Goal: Task Accomplishment & Management: Complete application form

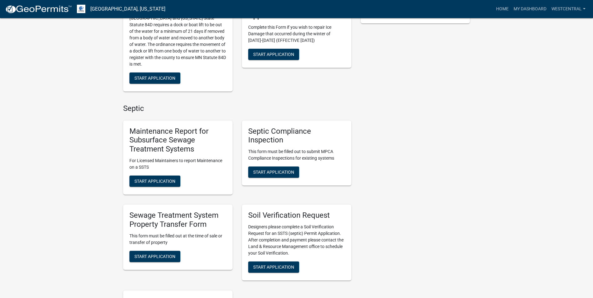
scroll to position [219, 0]
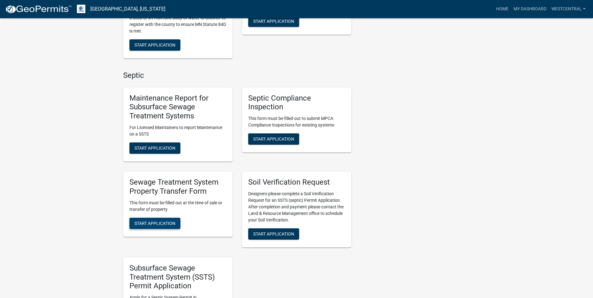
drag, startPoint x: 159, startPoint y: 222, endPoint x: 304, endPoint y: 267, distance: 151.1
click at [160, 222] on span "Start Application" at bounding box center [154, 223] width 41 height 5
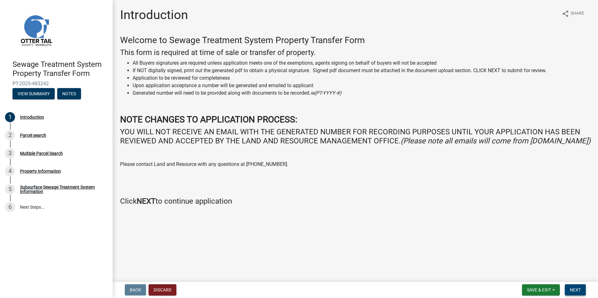
click at [573, 291] on span "Next" at bounding box center [575, 290] width 11 height 5
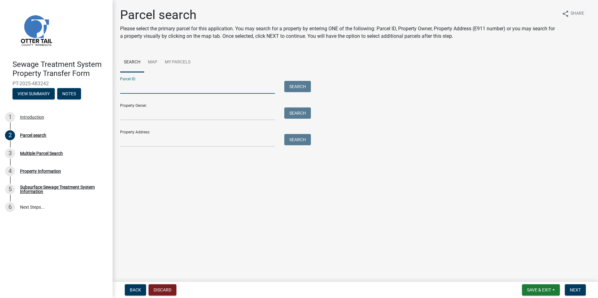
click at [126, 90] on input "Parcel ID:" at bounding box center [197, 87] width 155 height 13
type input "54000990271000"
drag, startPoint x: 298, startPoint y: 82, endPoint x: 416, endPoint y: 137, distance: 129.5
click at [299, 82] on button "Search" at bounding box center [297, 86] width 27 height 11
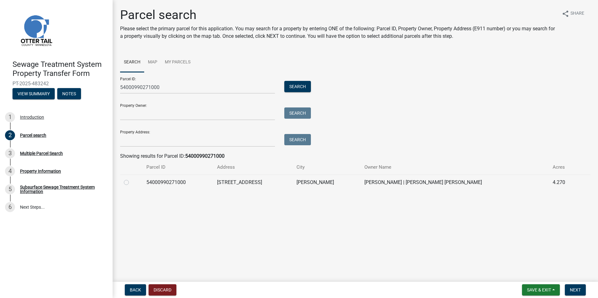
click at [131, 179] on label at bounding box center [131, 179] width 0 height 0
click at [131, 182] on input "radio" at bounding box center [133, 181] width 4 height 4
radio input "true"
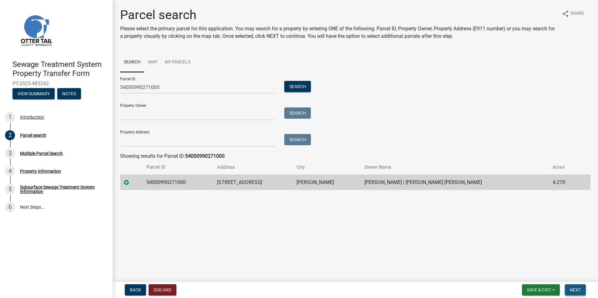
click at [570, 288] on span "Next" at bounding box center [575, 290] width 11 height 5
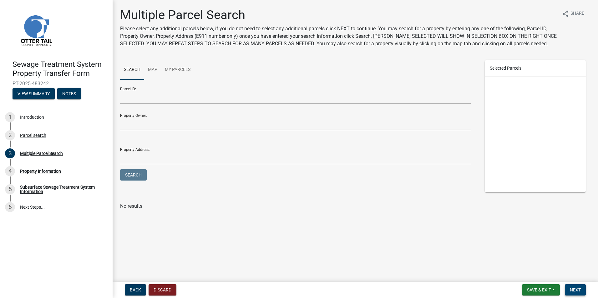
drag, startPoint x: 574, startPoint y: 289, endPoint x: 571, endPoint y: 280, distance: 9.9
click at [574, 288] on span "Next" at bounding box center [575, 290] width 11 height 5
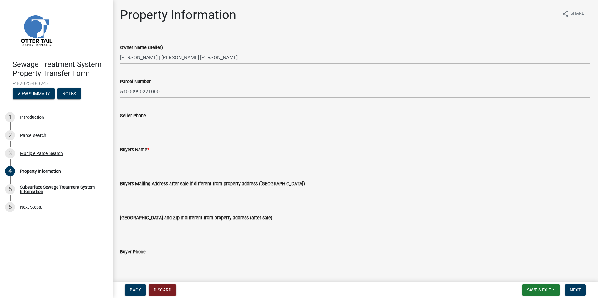
click at [127, 161] on input "Buyers Name *" at bounding box center [355, 160] width 470 height 13
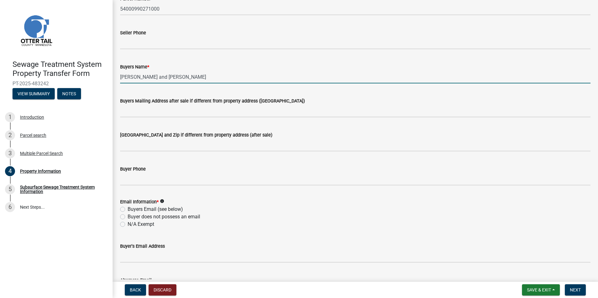
scroll to position [94, 0]
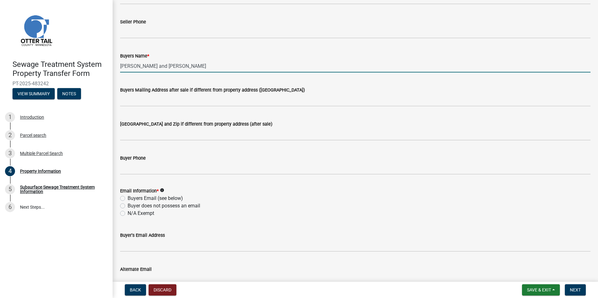
type input "[PERSON_NAME] and [PERSON_NAME]"
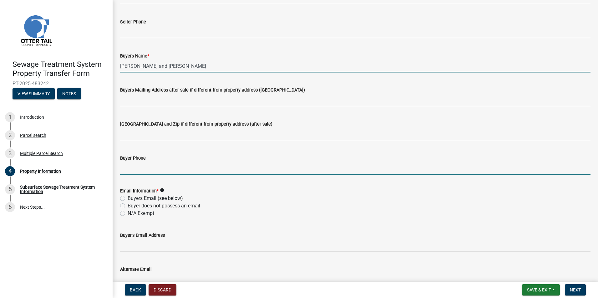
drag, startPoint x: 128, startPoint y: 169, endPoint x: 156, endPoint y: 172, distance: 28.6
click at [128, 170] on input "Buyer Phone" at bounding box center [355, 168] width 470 height 13
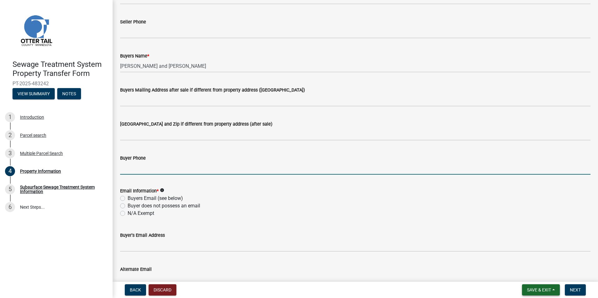
click at [543, 291] on span "Save & Exit" at bounding box center [539, 290] width 24 height 5
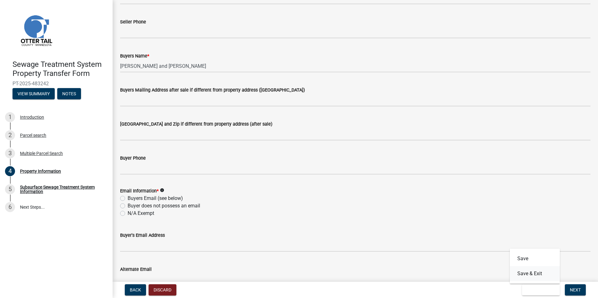
click at [532, 272] on button "Save & Exit" at bounding box center [535, 273] width 50 height 15
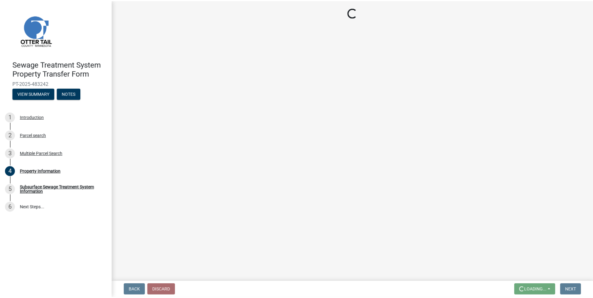
scroll to position [0, 0]
